Goal: Task Accomplishment & Management: Complete application form

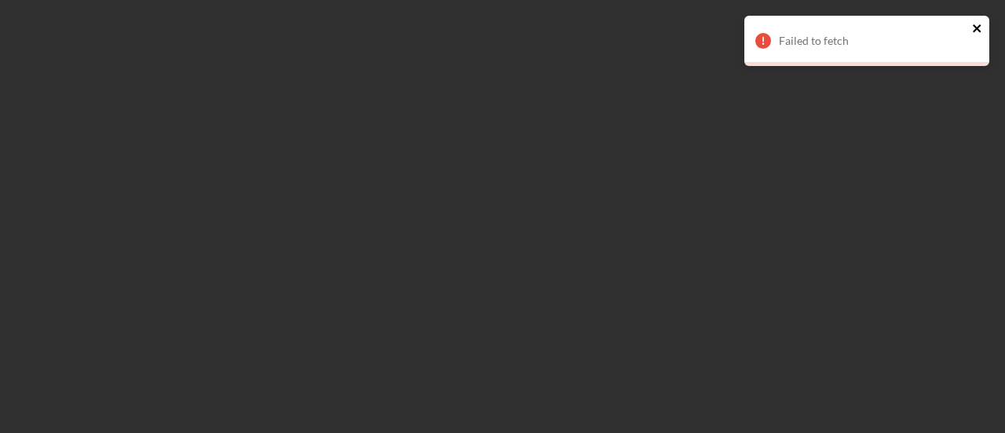
click at [982, 29] on icon "close" at bounding box center [977, 28] width 11 height 13
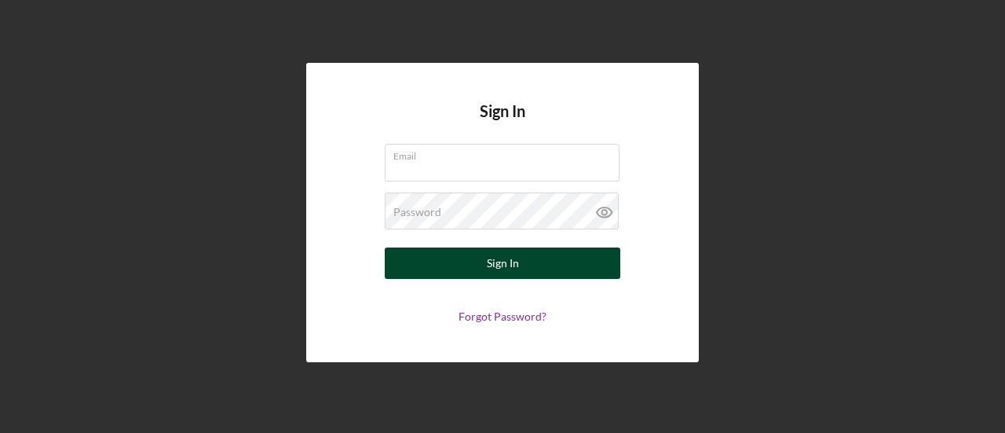
type input "[EMAIL_ADDRESS][DOMAIN_NAME]"
click at [526, 277] on button "Sign In" at bounding box center [503, 262] width 236 height 31
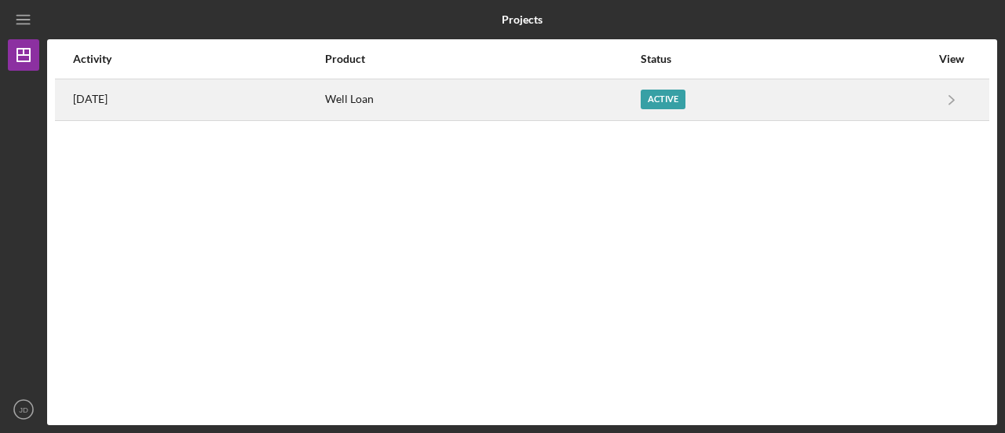
click at [685, 101] on div "Active" at bounding box center [663, 100] width 45 height 20
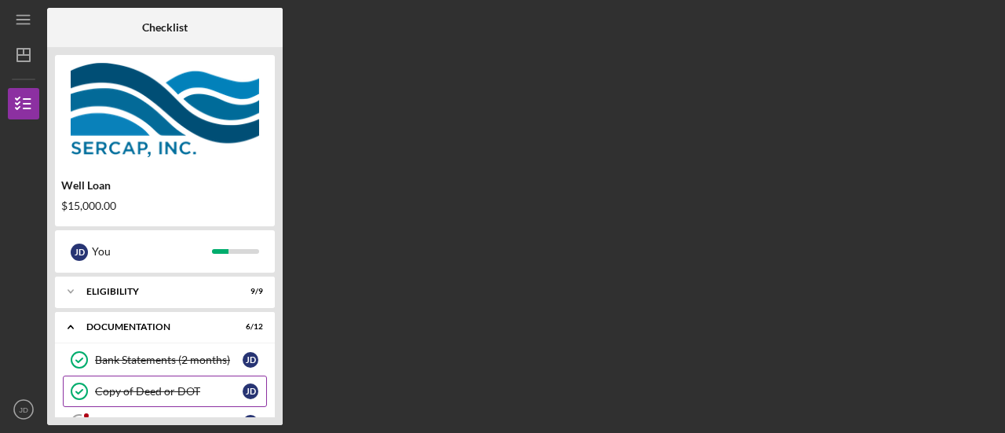
click at [152, 385] on div "Copy of Deed or DOT" at bounding box center [169, 391] width 148 height 13
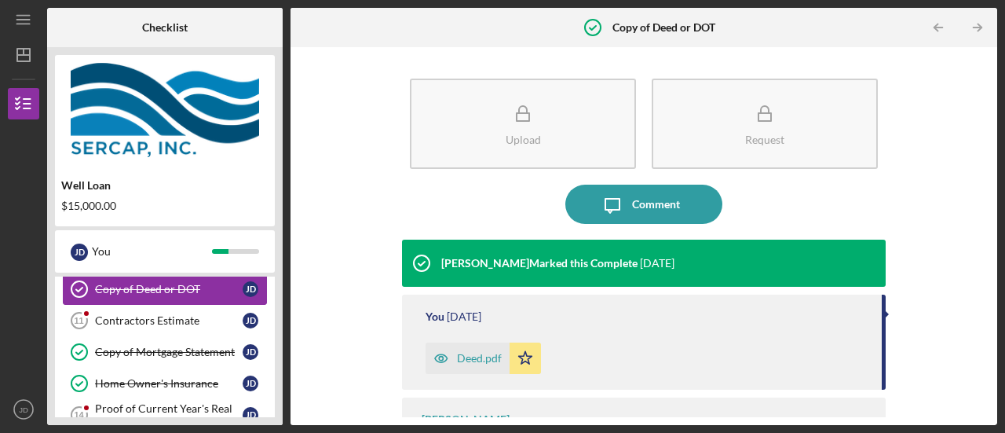
scroll to position [126, 0]
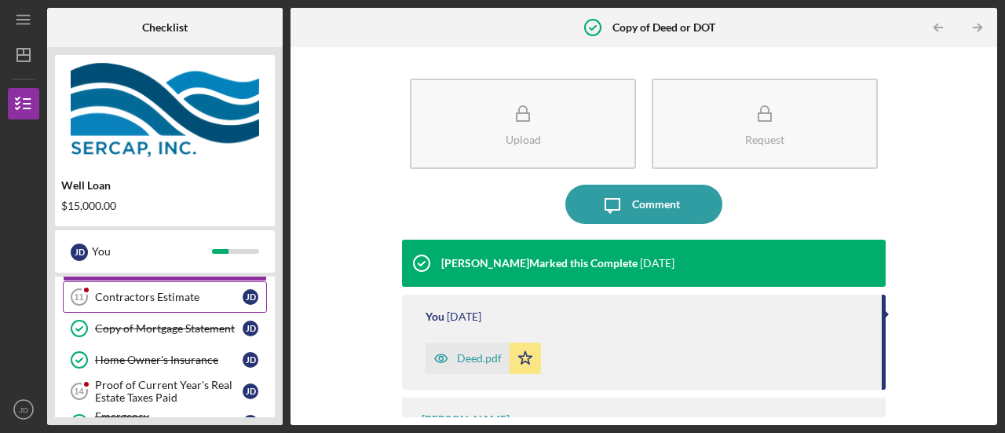
click at [161, 291] on div "Contractors Estimate" at bounding box center [169, 297] width 148 height 13
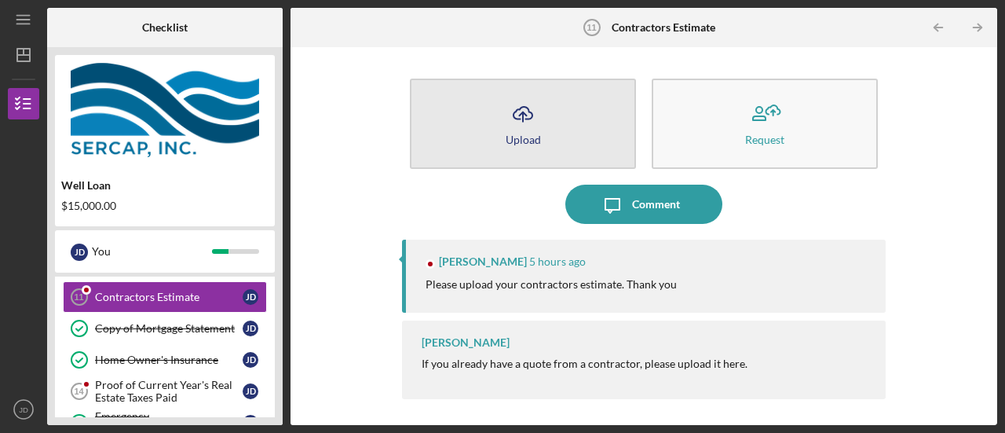
click at [509, 143] on div "Upload" at bounding box center [523, 139] width 35 height 12
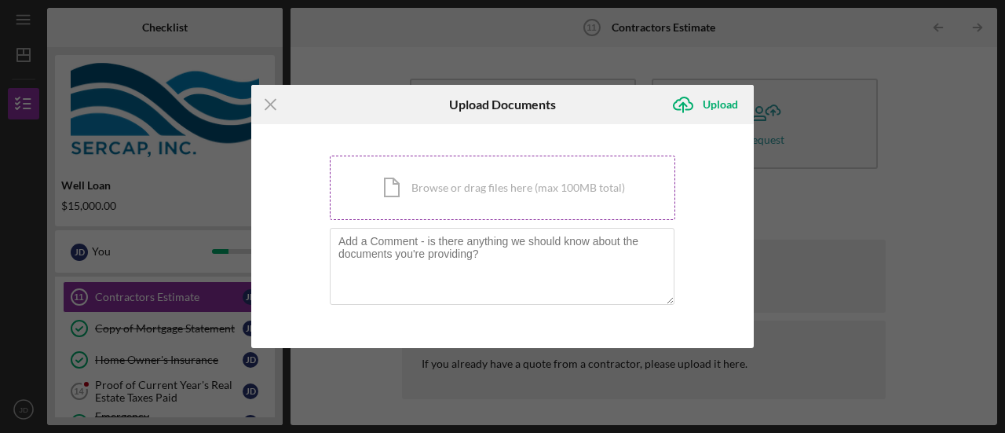
click at [490, 187] on div "Icon/Document Browse or drag files here (max 100MB total) Tap to choose files o…" at bounding box center [503, 187] width 346 height 64
click at [467, 175] on div "Icon/Document Browse or drag files here (max 100MB total) Tap to choose files o…" at bounding box center [503, 187] width 346 height 64
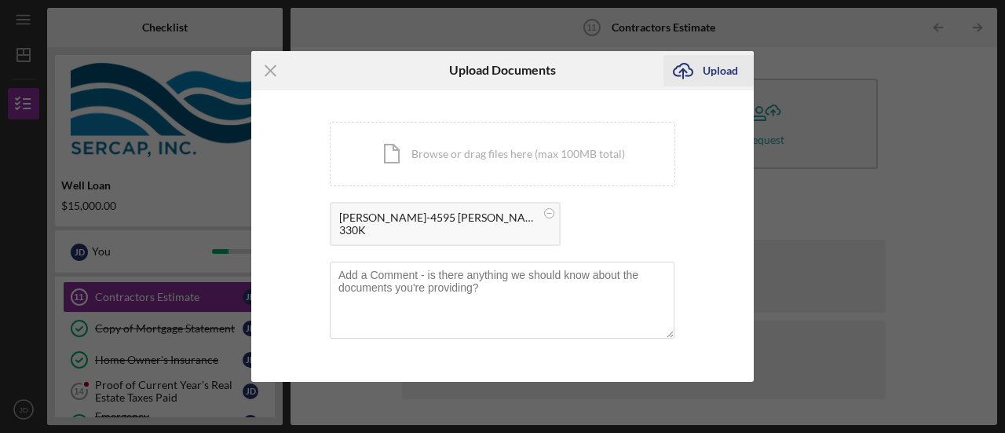
click at [719, 68] on div "Upload" at bounding box center [720, 70] width 35 height 31
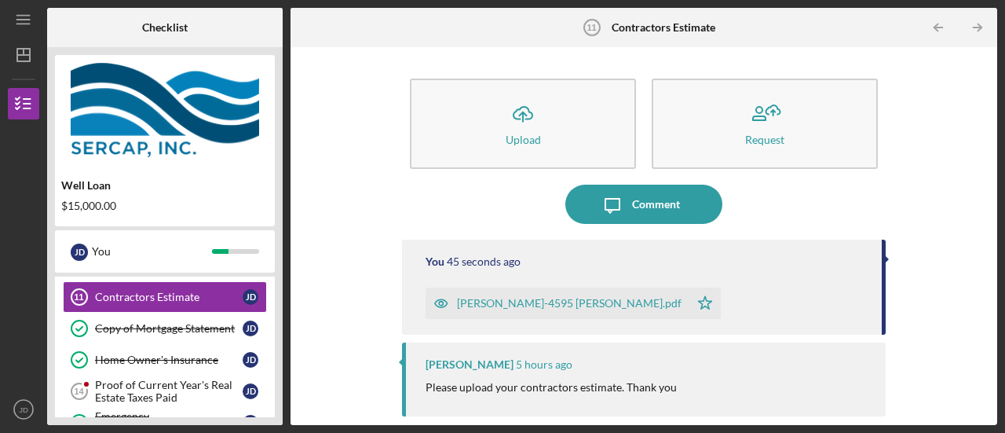
scroll to position [85, 0]
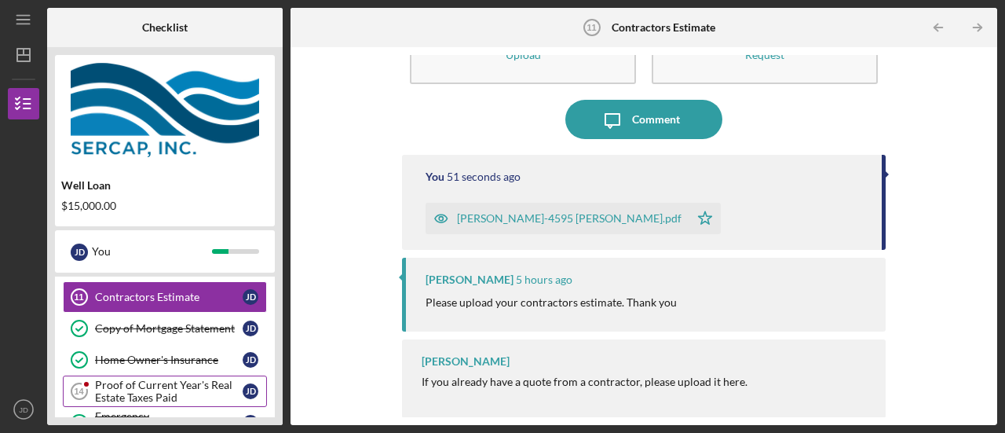
click at [181, 378] on div "Proof of Current Year's Real Estate Taxes Paid" at bounding box center [169, 390] width 148 height 25
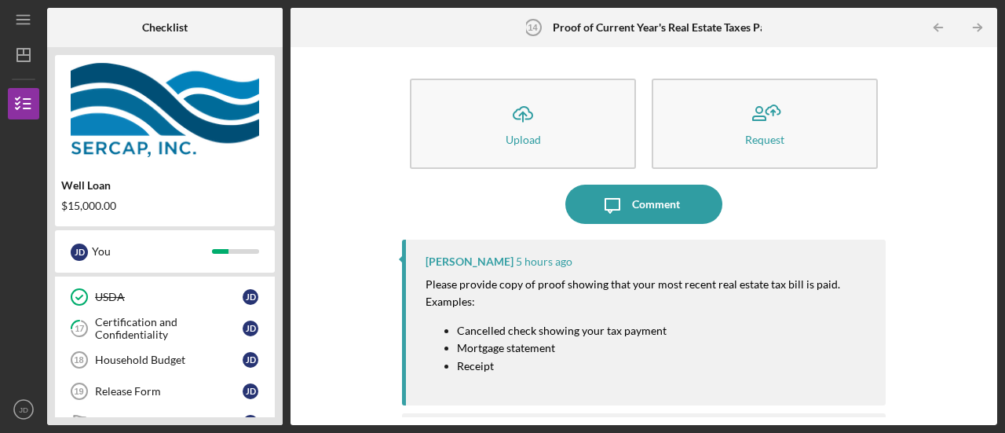
scroll to position [251, 0]
